Goal: Contribute content

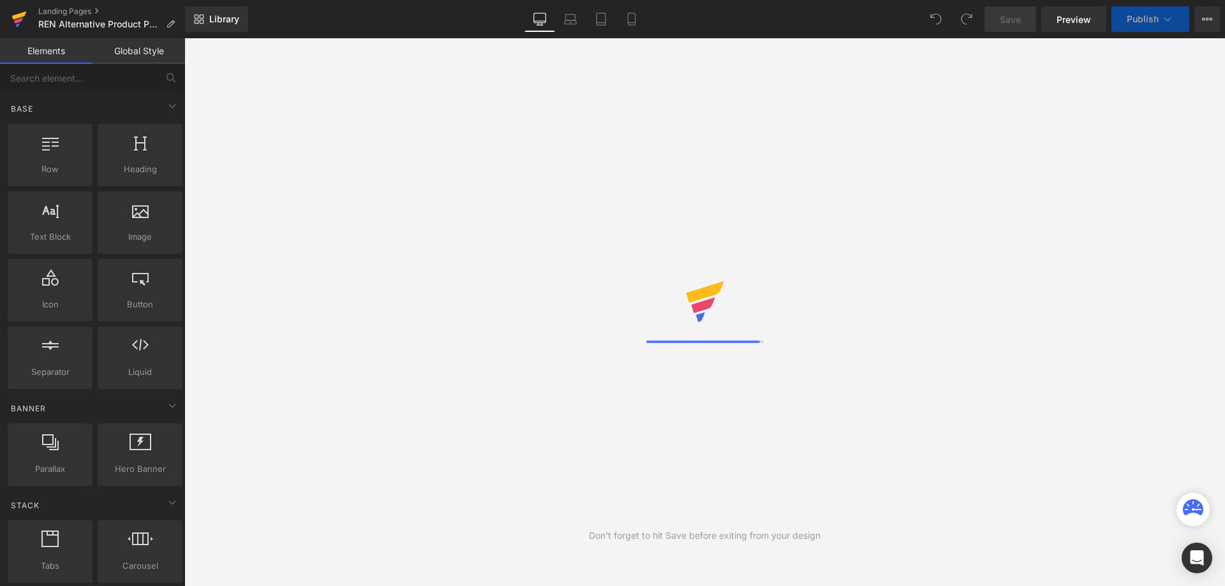
click at [15, 18] on icon at bounding box center [19, 15] width 15 height 8
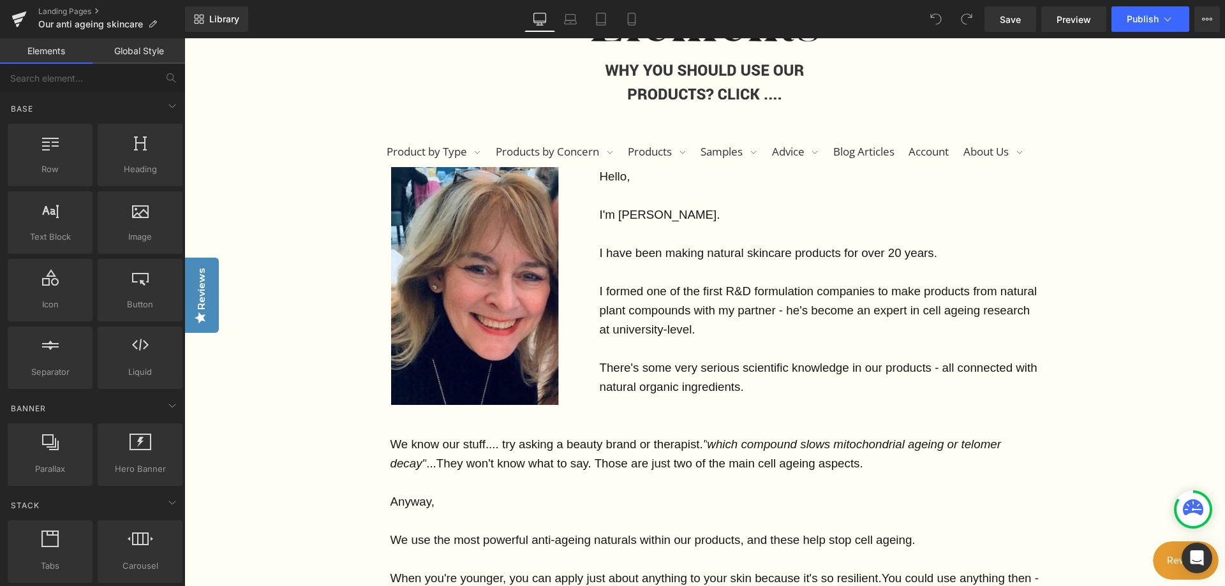
scroll to position [191, 0]
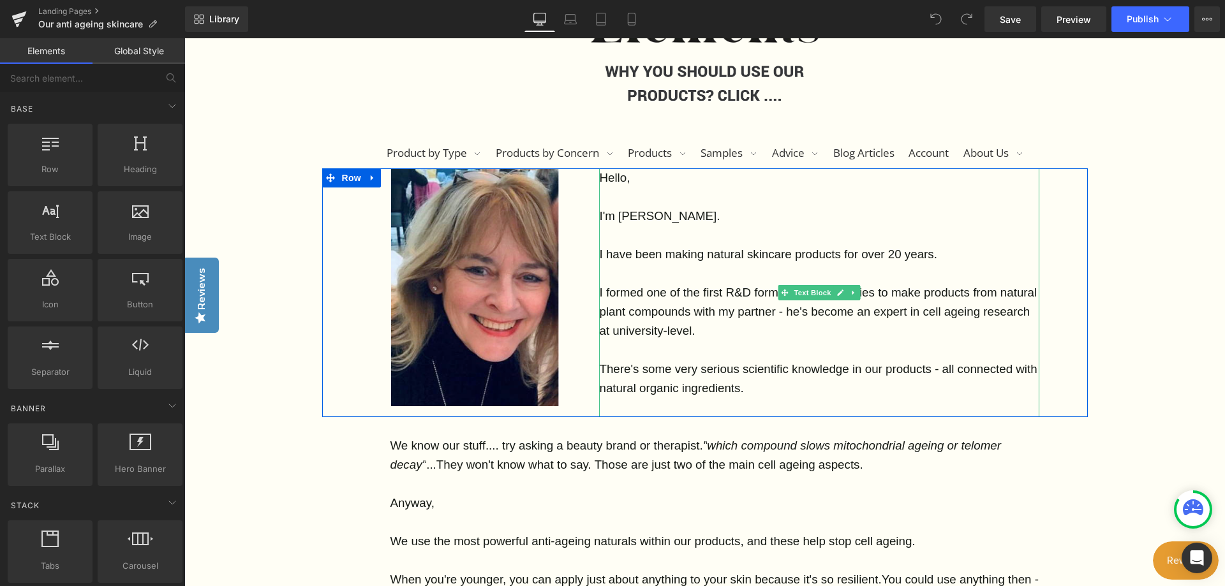
click at [937, 249] on p "I have been making natural skincare products for over 20 years." at bounding box center [819, 254] width 440 height 19
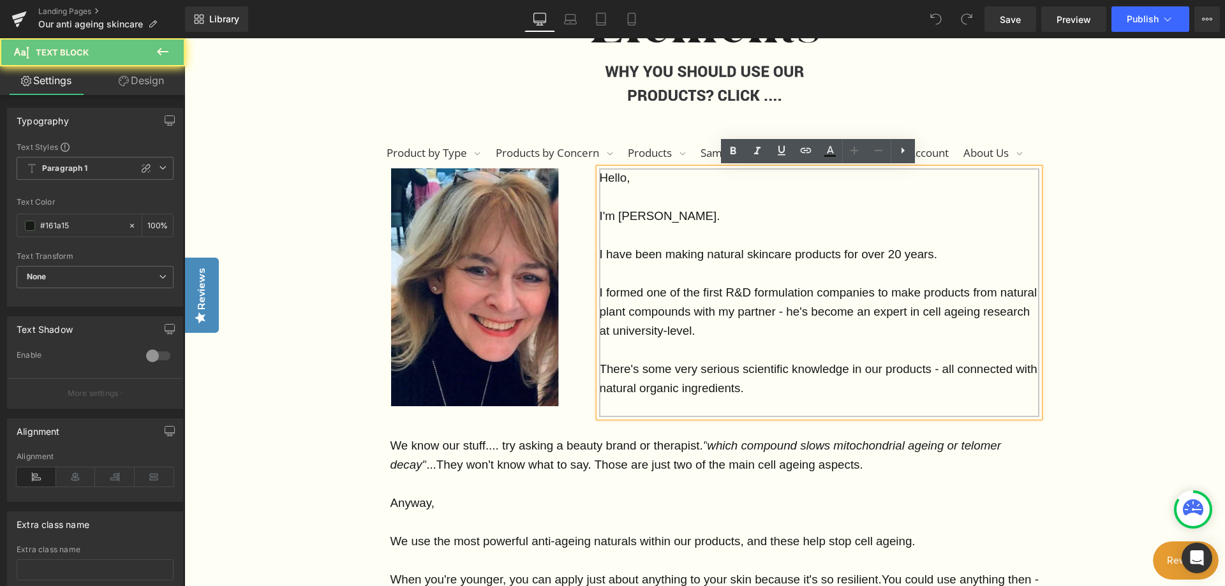
click at [937, 250] on p "I have been making natural skincare products for over 20 years." at bounding box center [819, 254] width 440 height 19
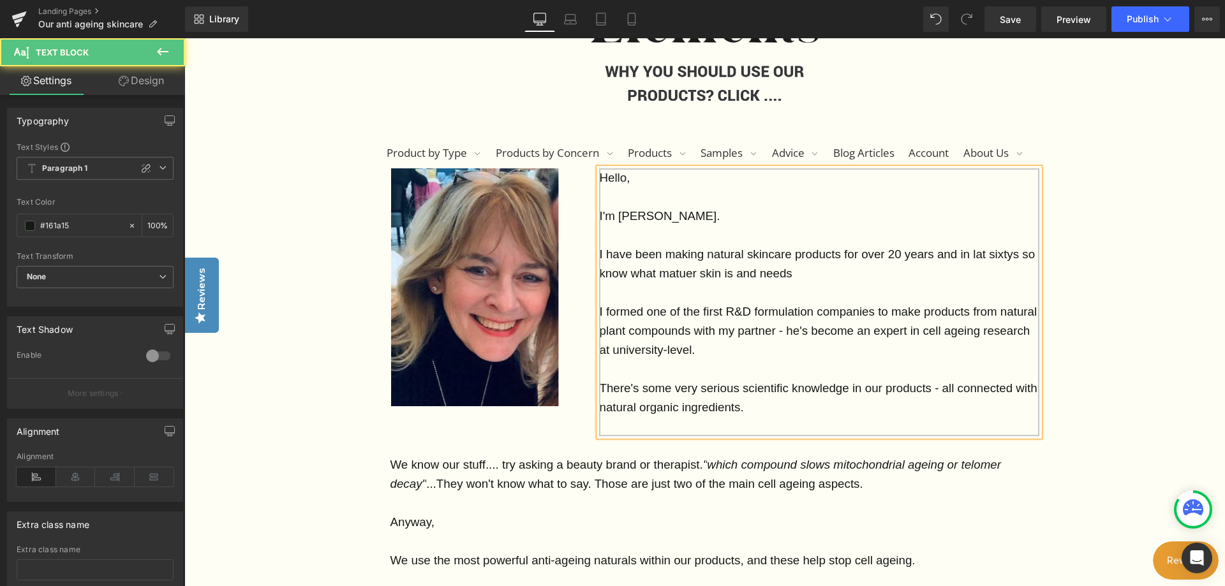
click at [835, 264] on p "I have been making natural skincare products for over 20 years and in lat sixty…" at bounding box center [819, 264] width 440 height 38
click at [692, 274] on span "I have been making natural skincare products for over 20 years and in lat sixty…" at bounding box center [817, 263] width 436 height 33
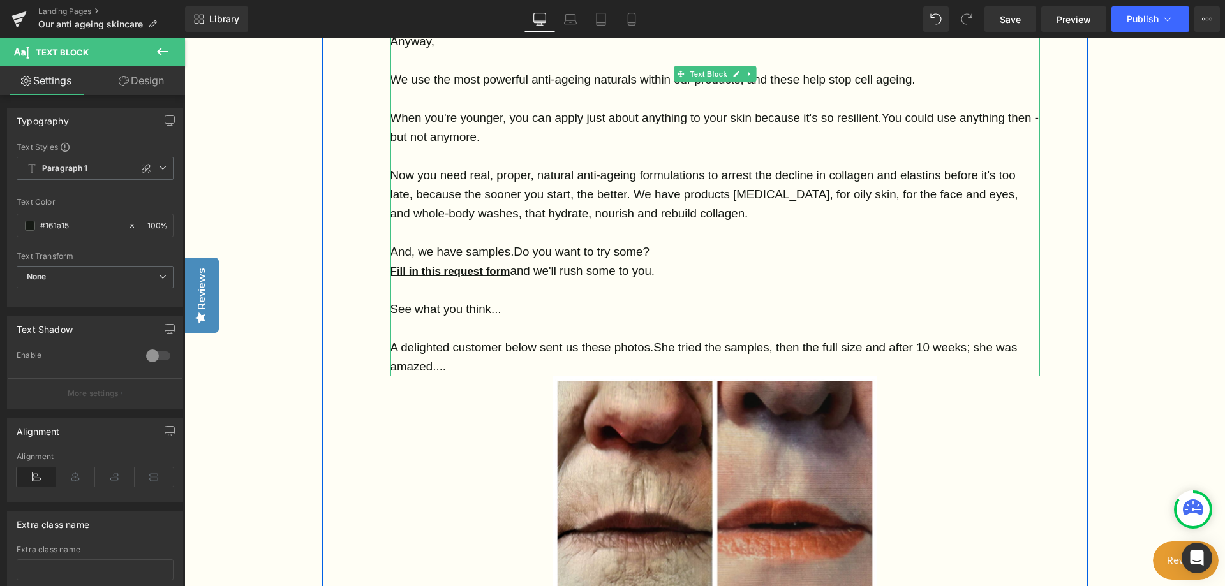
scroll to position [702, 0]
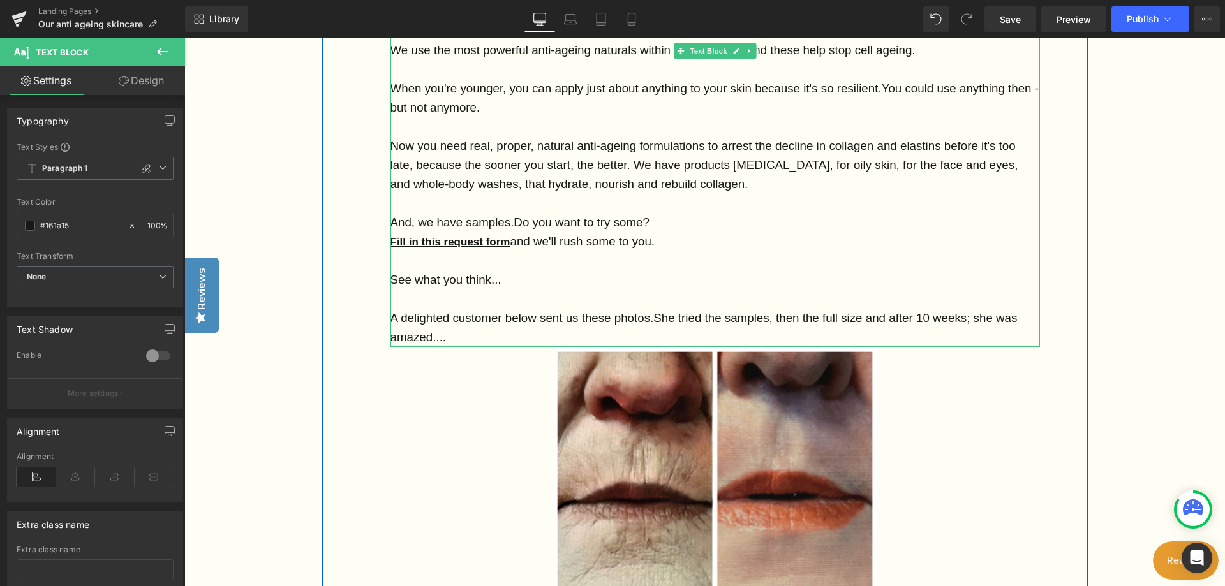
drag, startPoint x: 670, startPoint y: 244, endPoint x: 398, endPoint y: 214, distance: 273.4
click at [392, 225] on div "We know our stuff.... try asking a beauty brand or therapist. " which compound …" at bounding box center [714, 146] width 649 height 402
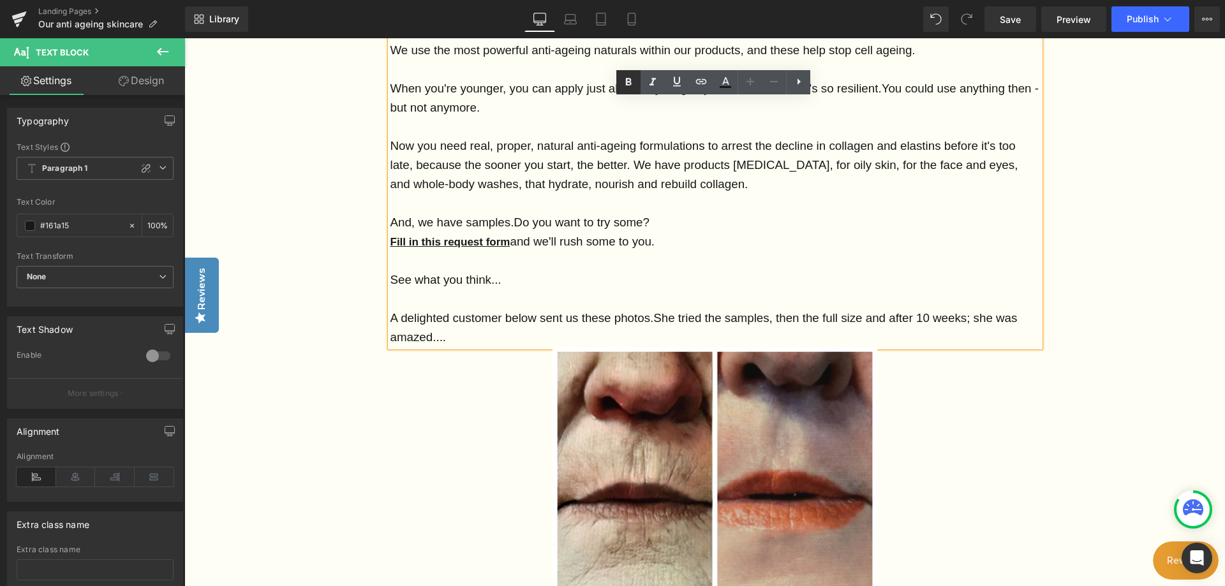
click at [630, 82] on icon at bounding box center [629, 82] width 6 height 8
drag, startPoint x: 517, startPoint y: 281, endPoint x: 376, endPoint y: 286, distance: 141.0
click at [376, 286] on div "We know our stuff.... try asking a beauty brand or therapist. " which compound …" at bounding box center [704, 302] width 765 height 752
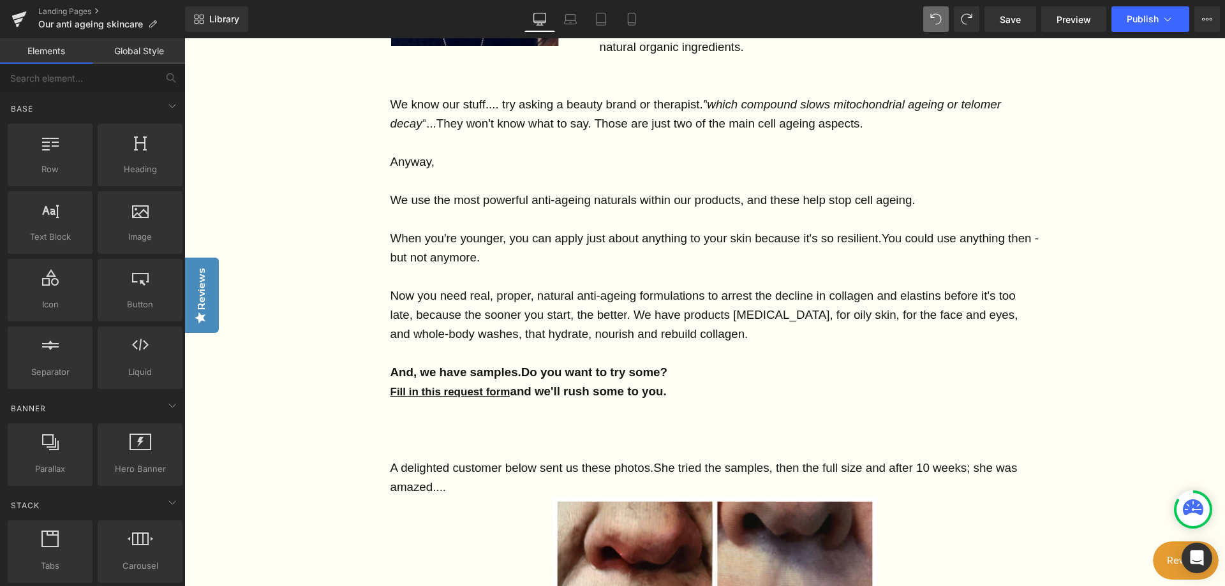
scroll to position [574, 0]
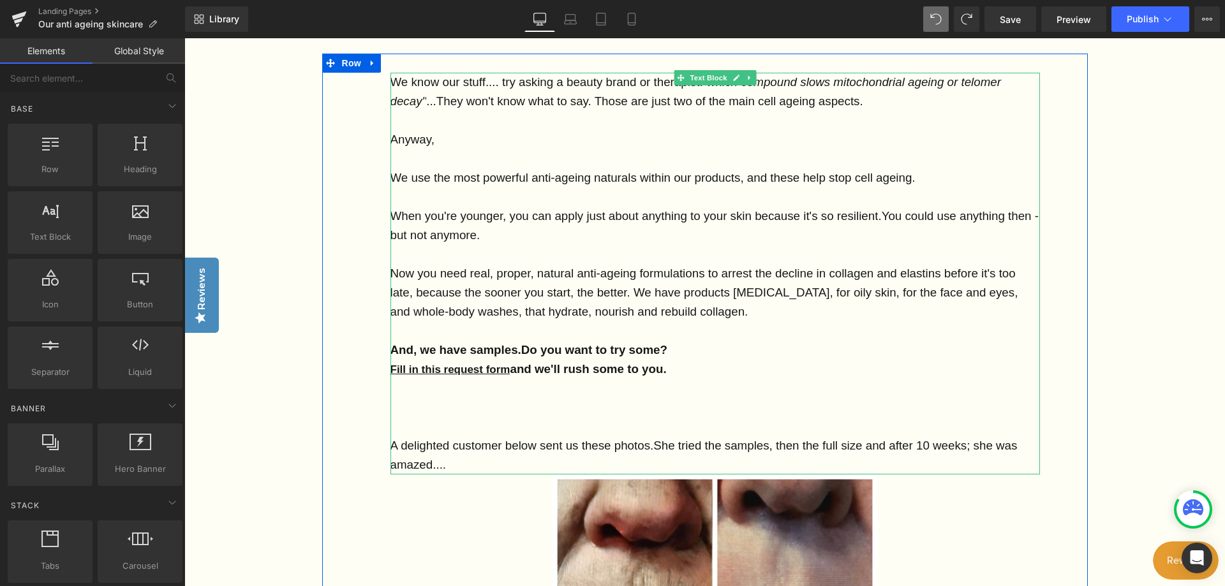
click at [679, 370] on p "Fill in this request form and we'll rush some to you." at bounding box center [714, 369] width 649 height 19
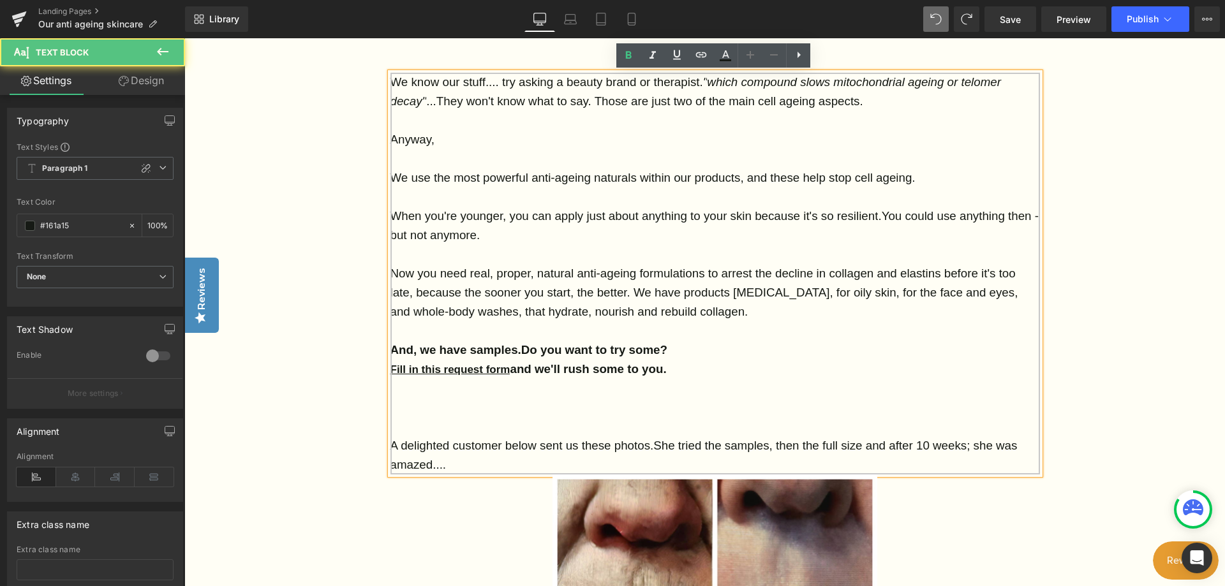
click at [677, 371] on p "Fill in this request form and we'll rush some to you." at bounding box center [714, 369] width 649 height 19
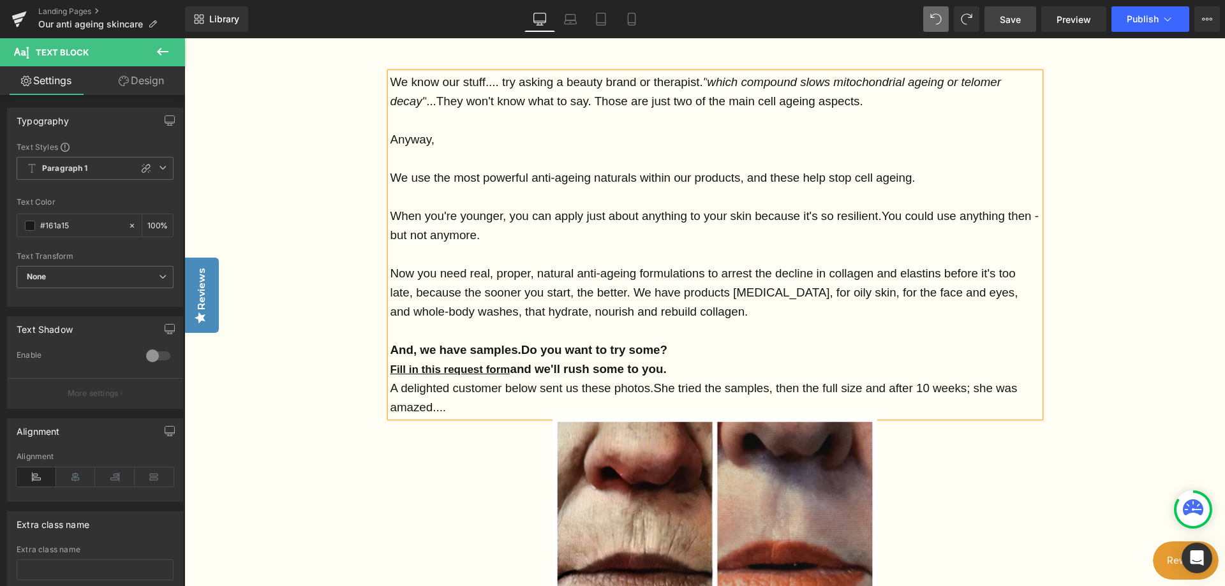
click at [1008, 15] on span "Save" at bounding box center [1009, 19] width 21 height 13
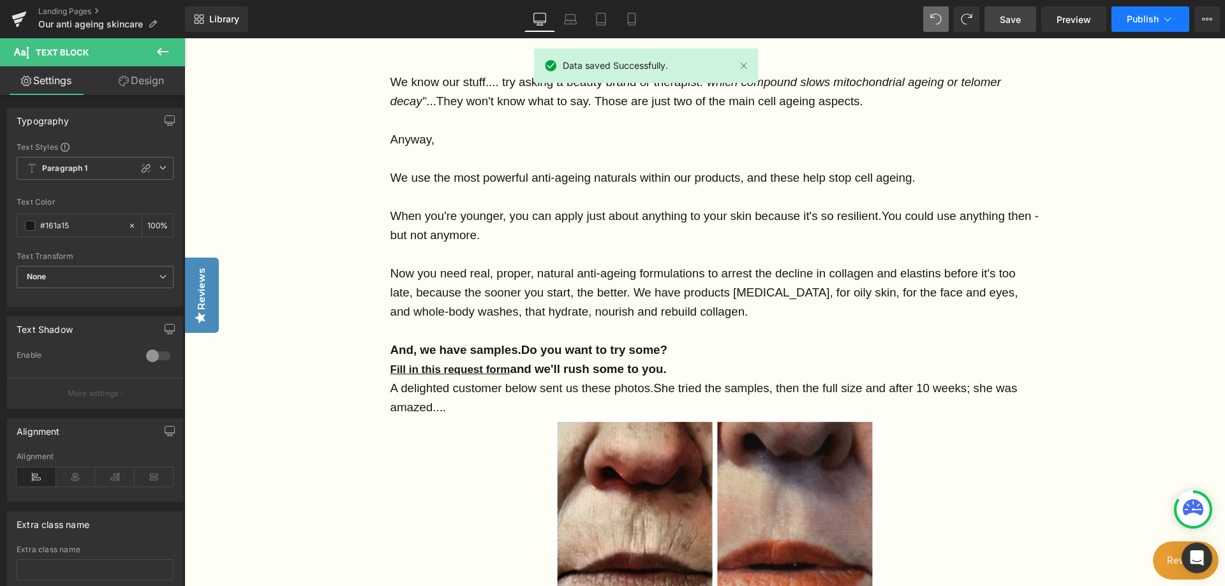
click at [1145, 19] on span "Publish" at bounding box center [1142, 19] width 32 height 10
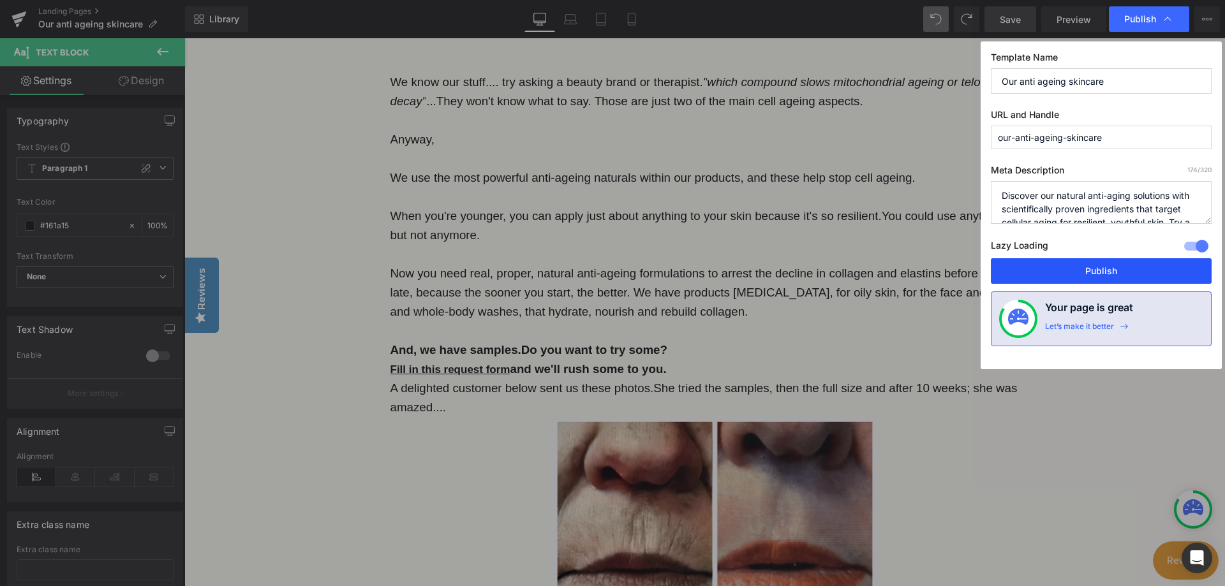
click at [1107, 266] on button "Publish" at bounding box center [1101, 271] width 221 height 26
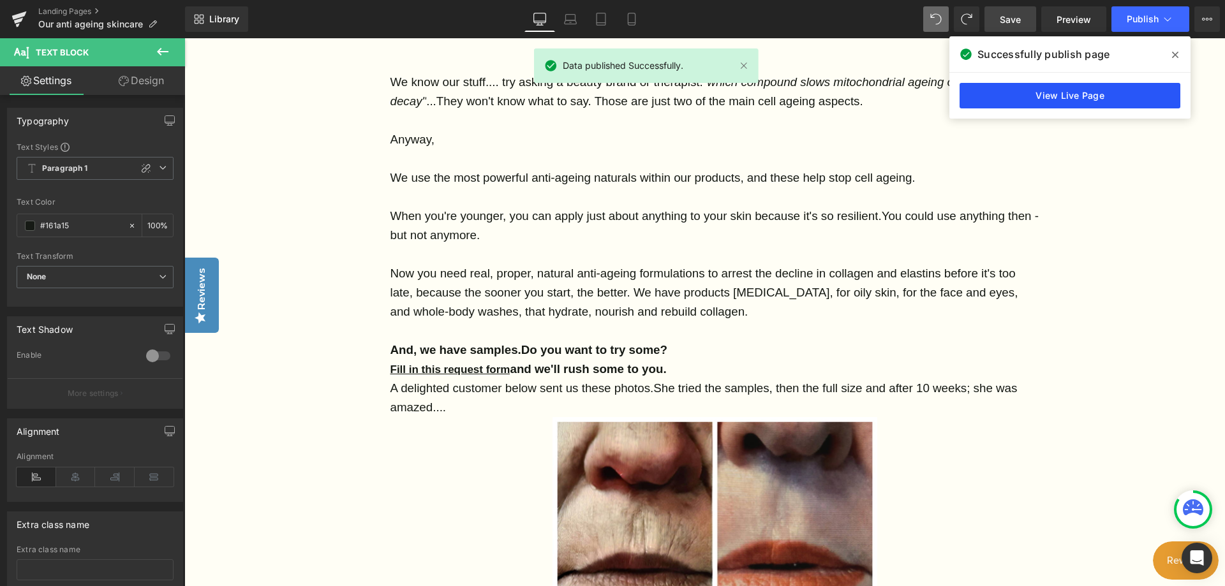
click at [1068, 94] on link "View Live Page" at bounding box center [1069, 96] width 221 height 26
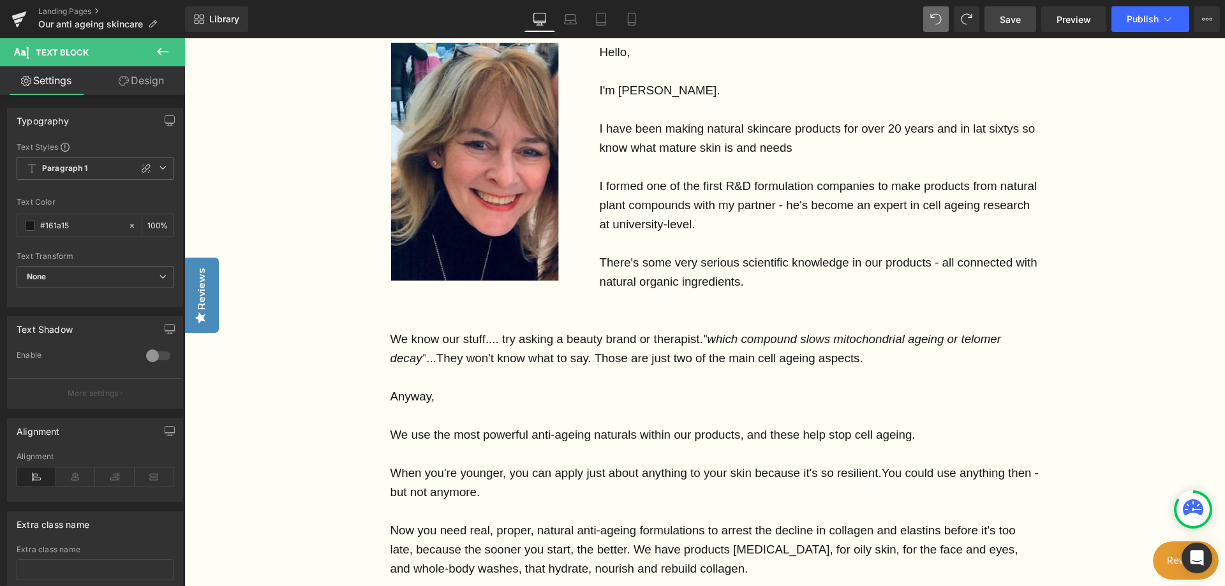
scroll to position [255, 0]
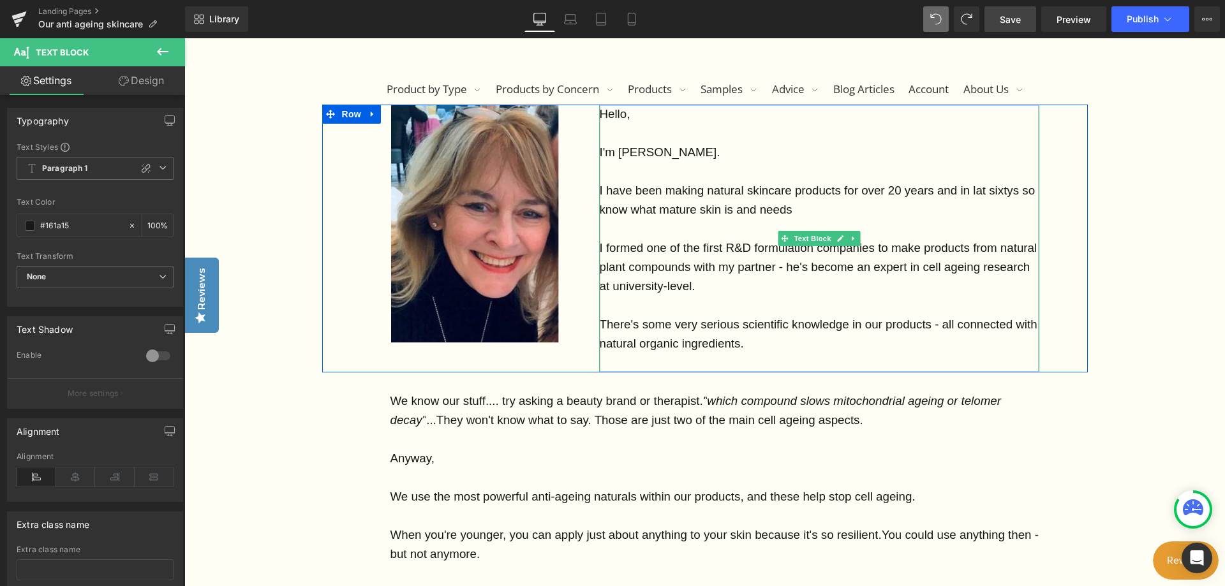
click at [984, 189] on span "I have been making natural skincare products for over 20 years and in lat sixty…" at bounding box center [817, 200] width 436 height 33
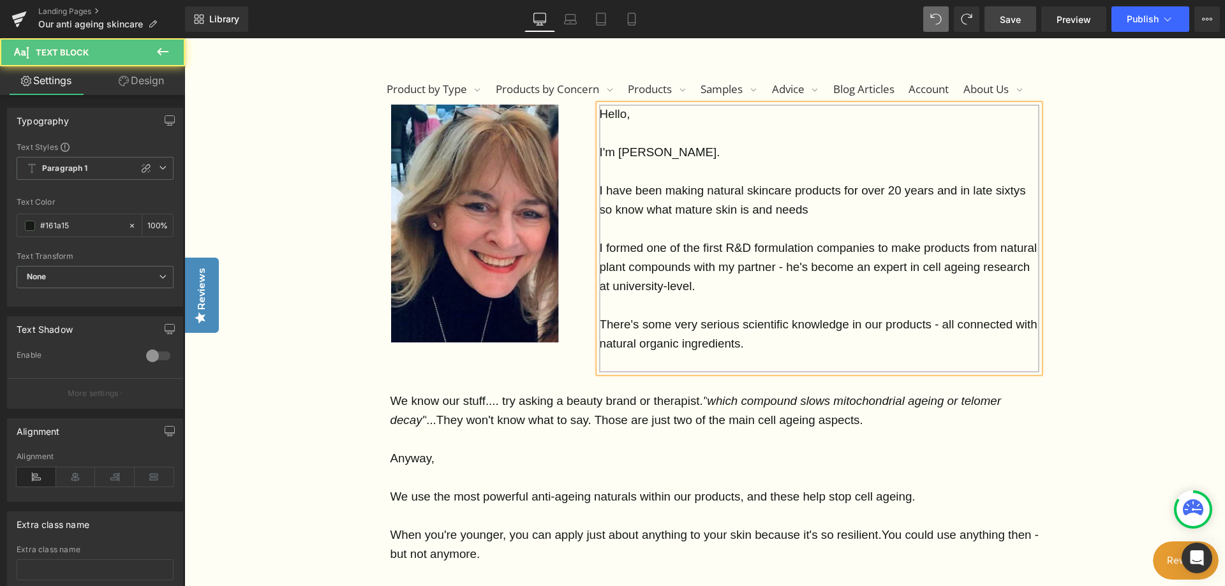
click at [1019, 192] on span "I have been making natural skincare products for over 20 years and in late sixt…" at bounding box center [812, 200] width 426 height 33
click at [818, 207] on p "I have been making natural skincare products for over 20 years and in late sixt…" at bounding box center [819, 200] width 440 height 38
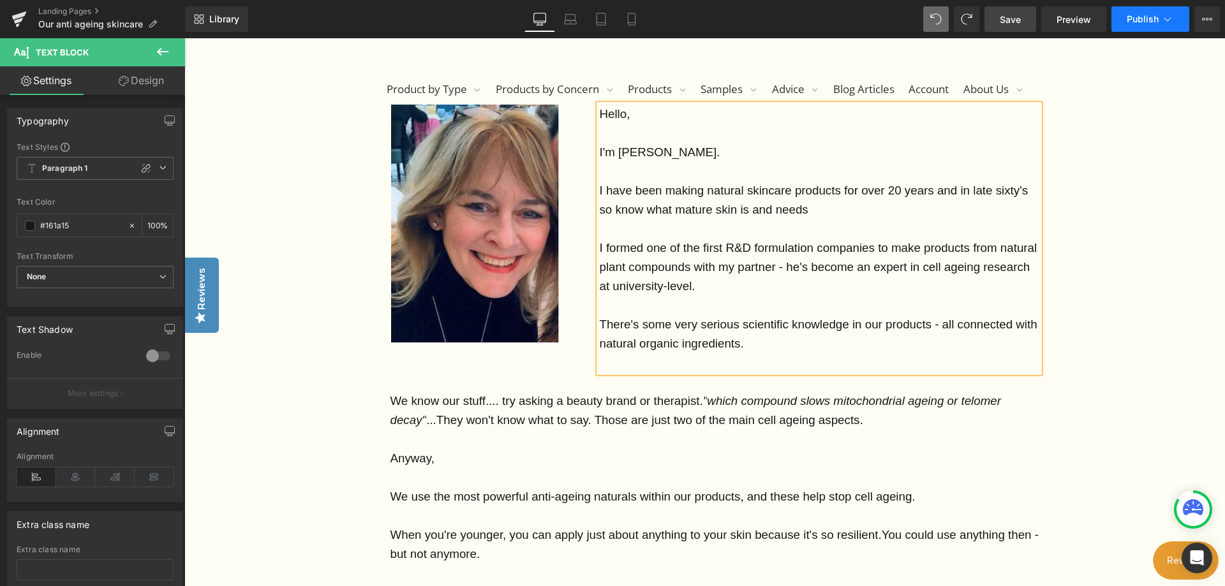
click at [1137, 18] on span "Publish" at bounding box center [1142, 19] width 32 height 10
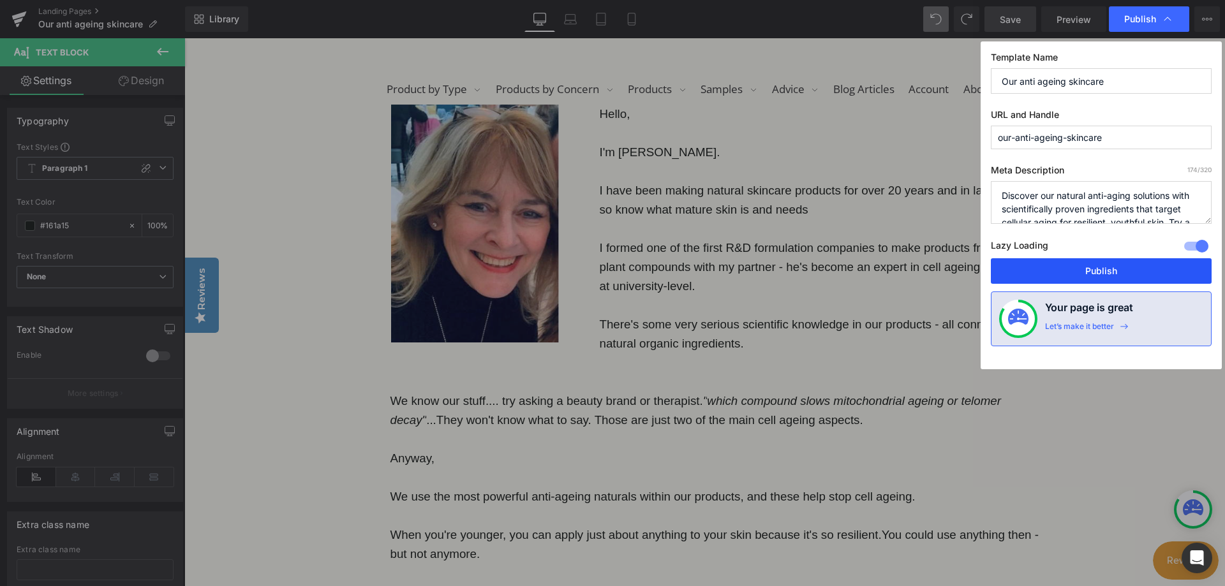
click at [1097, 265] on button "Publish" at bounding box center [1101, 271] width 221 height 26
